Goal: Check status: Check status

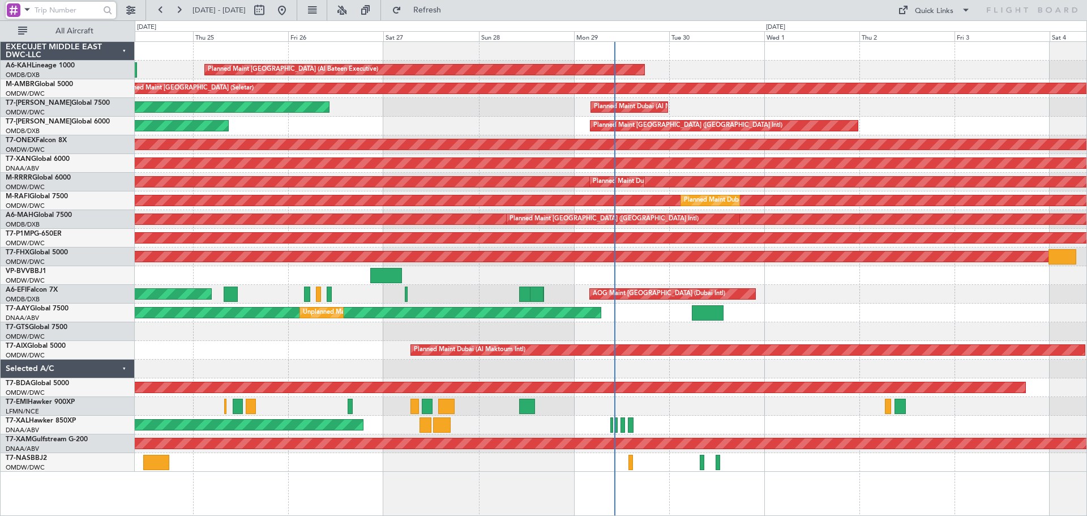
drag, startPoint x: 63, startPoint y: 4, endPoint x: 33, endPoint y: 8, distance: 30.3
click at [53, 5] on input "text" at bounding box center [67, 10] width 65 height 17
click at [23, 10] on span at bounding box center [27, 9] width 14 height 14
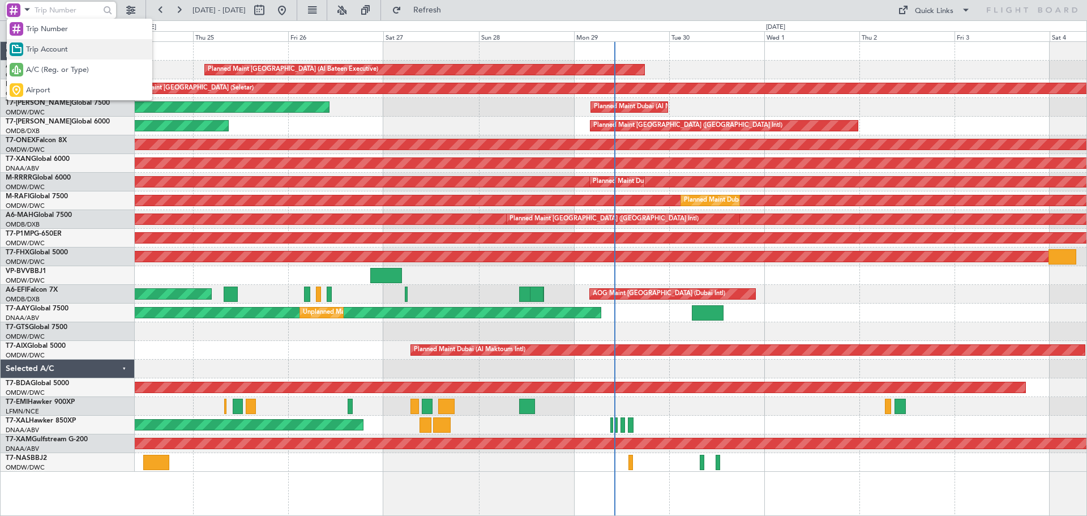
click at [27, 53] on span "Trip Account" at bounding box center [47, 49] width 42 height 11
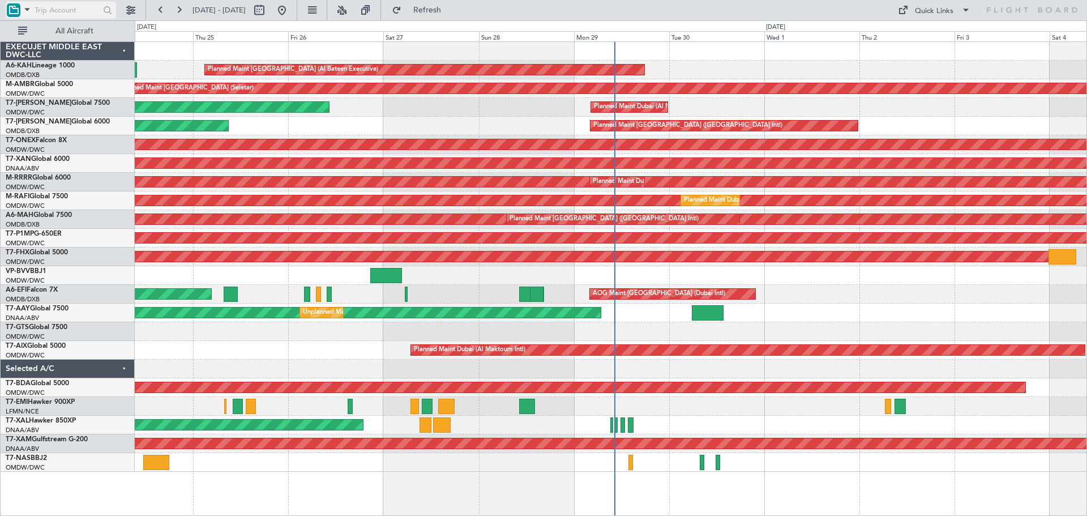
click at [28, 8] on span at bounding box center [27, 9] width 14 height 14
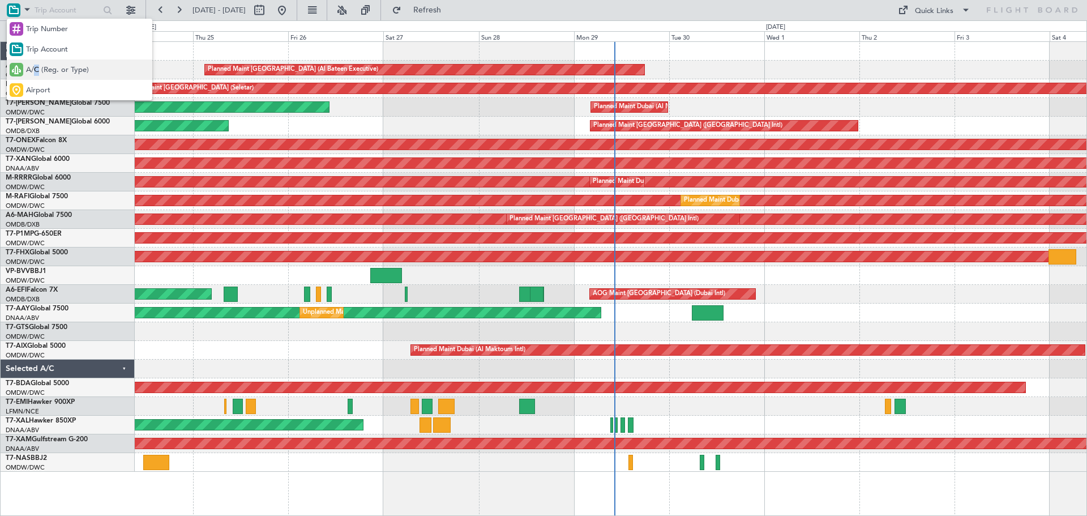
click at [36, 67] on span "A/C (Reg. or Type)" at bounding box center [57, 70] width 63 height 11
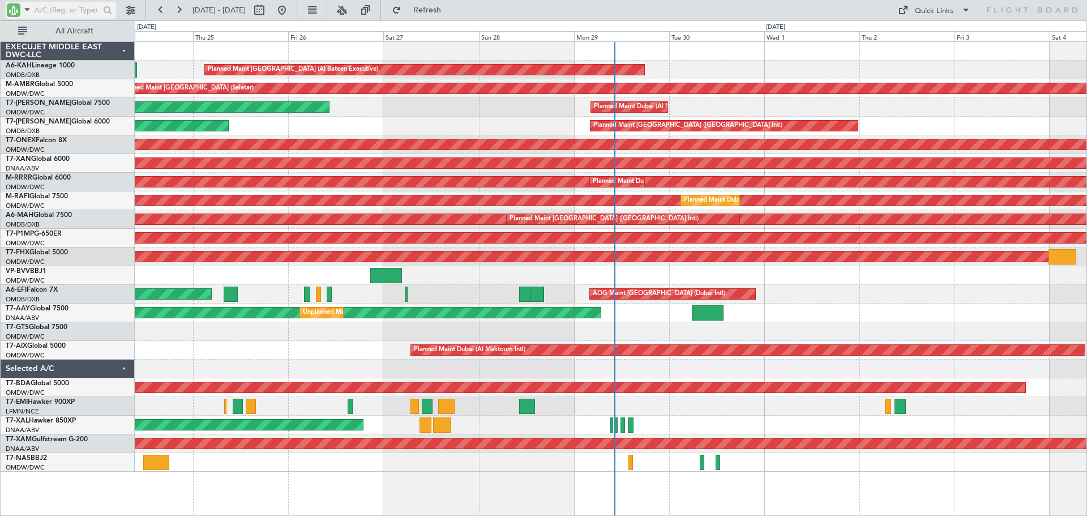
click at [54, 11] on input "text" at bounding box center [67, 10] width 65 height 17
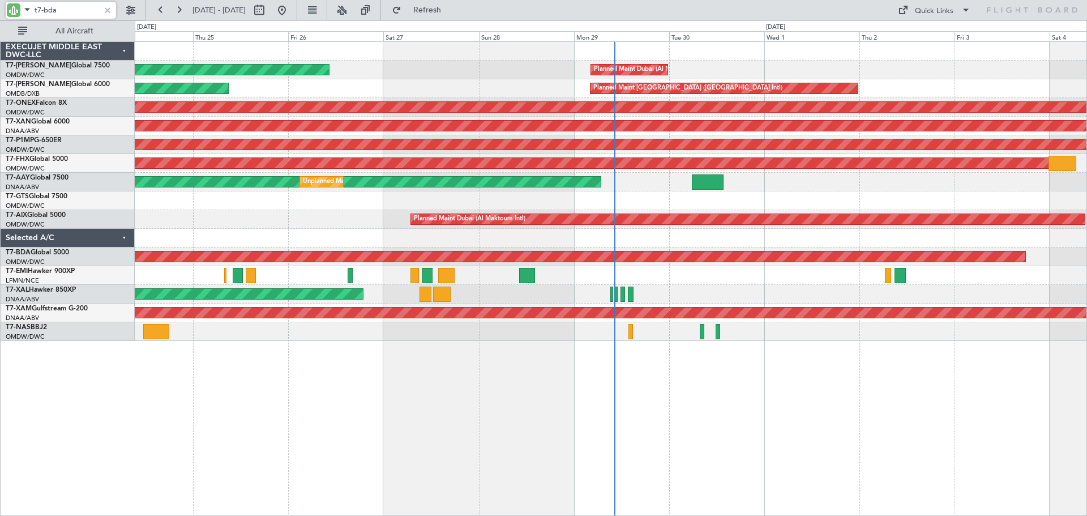
type input "t7-bda"
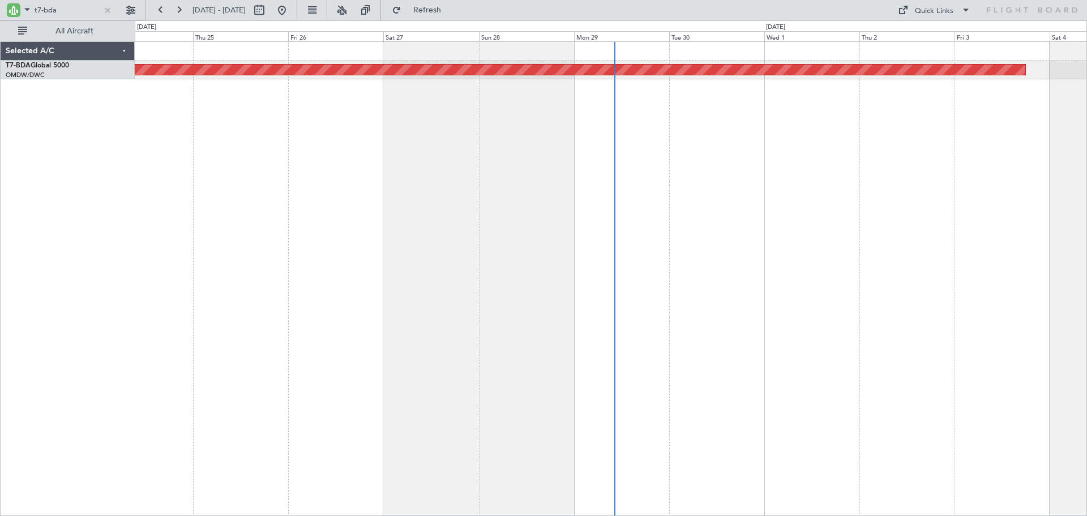
drag, startPoint x: 160, startPoint y: 6, endPoint x: 193, endPoint y: 5, distance: 33.4
click at [160, 6] on button at bounding box center [161, 10] width 18 height 18
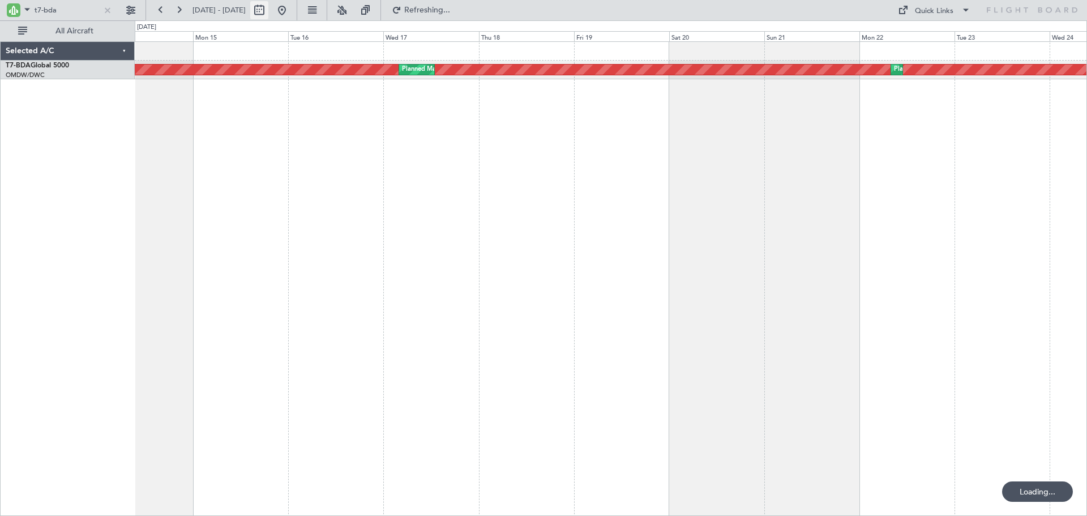
click at [268, 9] on button at bounding box center [259, 10] width 18 height 18
select select "9"
select select "2025"
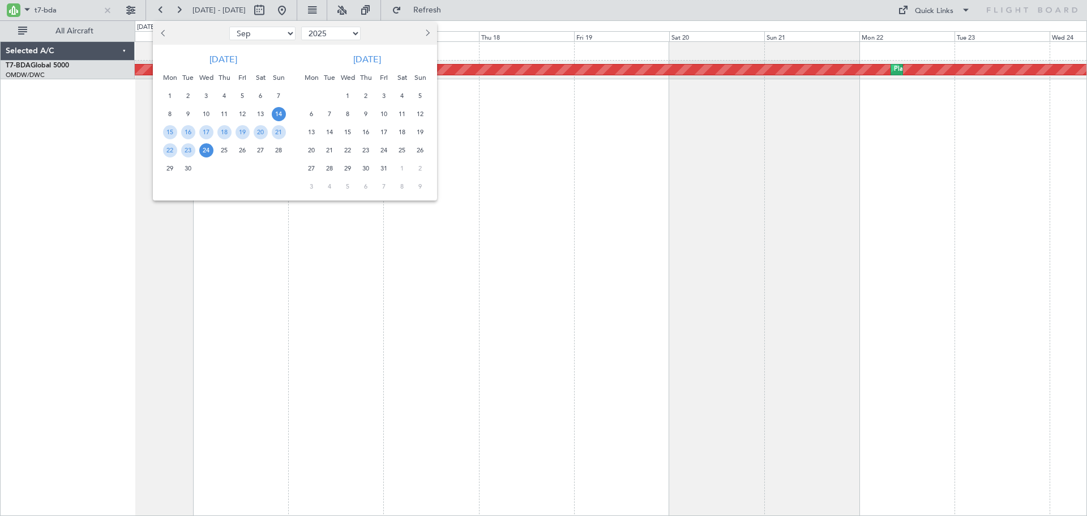
click at [252, 35] on select "Jan Feb Mar Apr May Jun [DATE] Aug Sep Oct Nov Dec" at bounding box center [262, 34] width 66 height 14
select select "2"
click at [229, 27] on select "Jan Feb Mar Apr May Jun [DATE] Aug Sep Oct Nov Dec" at bounding box center [262, 34] width 66 height 14
click at [258, 95] on span "1" at bounding box center [261, 96] width 14 height 14
click at [258, 132] on span "15" at bounding box center [261, 132] width 14 height 14
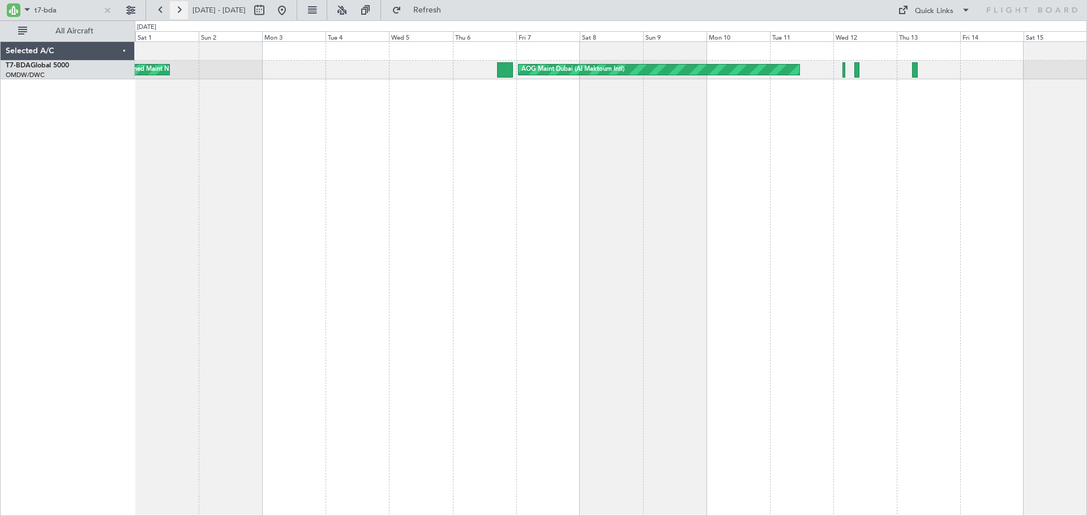
click at [181, 15] on button at bounding box center [179, 10] width 18 height 18
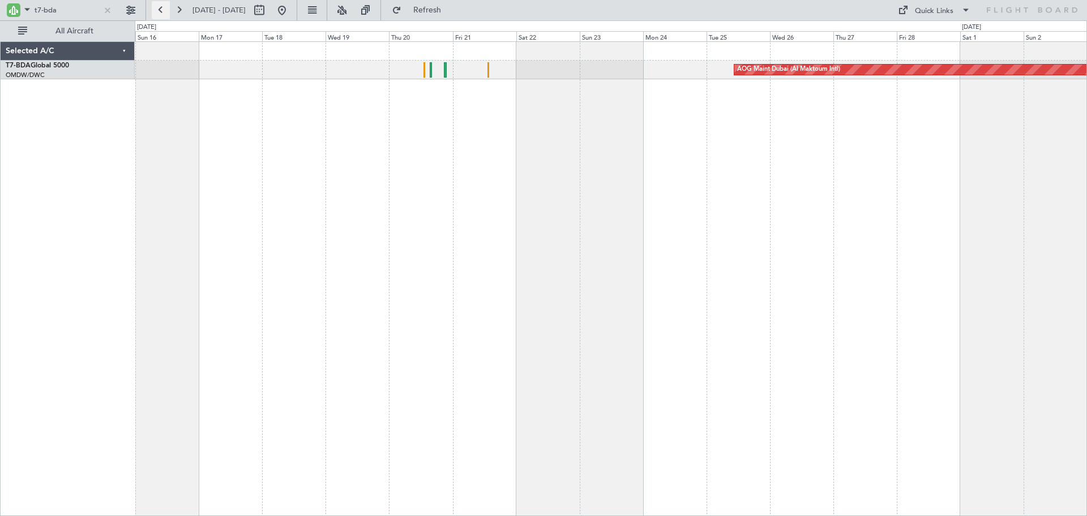
click at [157, 15] on button at bounding box center [161, 10] width 18 height 18
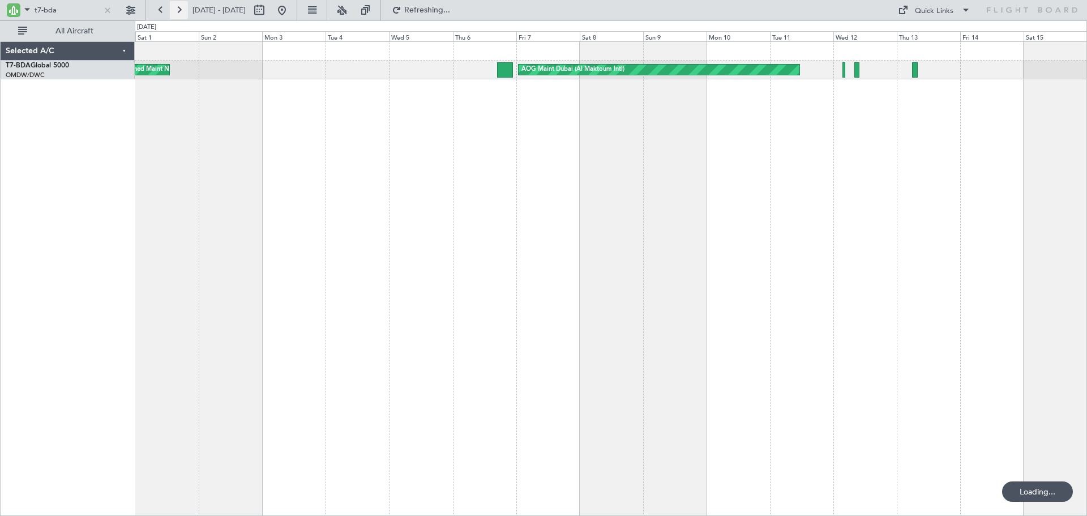
click at [175, 14] on button at bounding box center [179, 10] width 18 height 18
